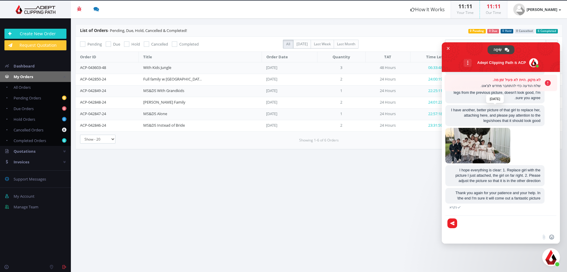
scroll to position [877, 0]
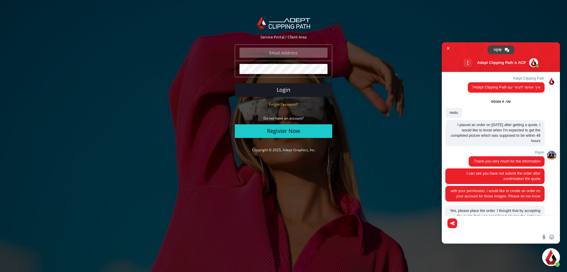
scroll to position [857, 0]
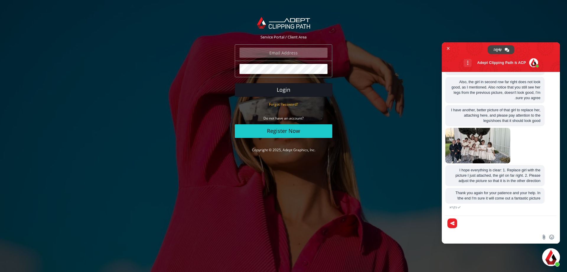
type input "[PERSON_NAME][EMAIL_ADDRESS][DOMAIN_NAME]"
drag, startPoint x: 282, startPoint y: 90, endPoint x: 272, endPoint y: 90, distance: 9.5
click at [282, 90] on button "Login" at bounding box center [284, 90] width 98 height 14
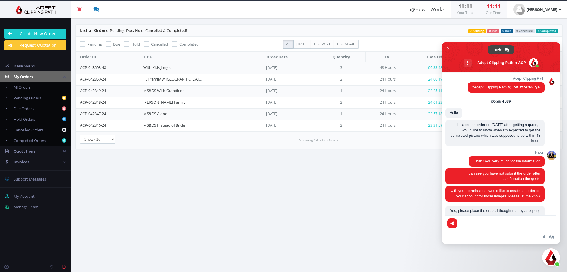
scroll to position [857, 0]
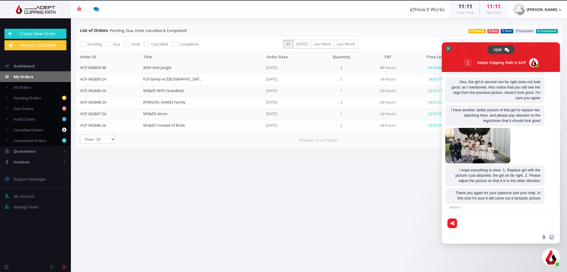
click at [448, 49] on span "סגור צ'אט" at bounding box center [448, 48] width 3 height 4
